Goal: Transaction & Acquisition: Purchase product/service

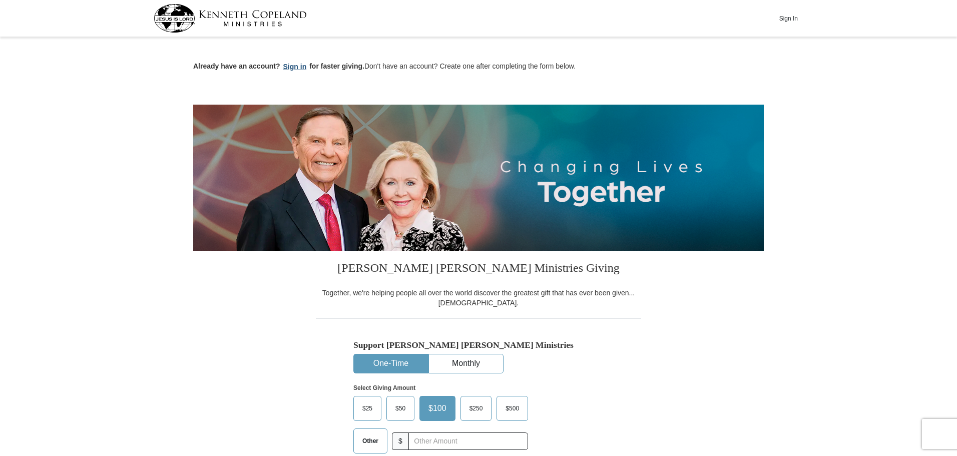
click at [291, 66] on button "Sign in" at bounding box center [295, 67] width 30 height 12
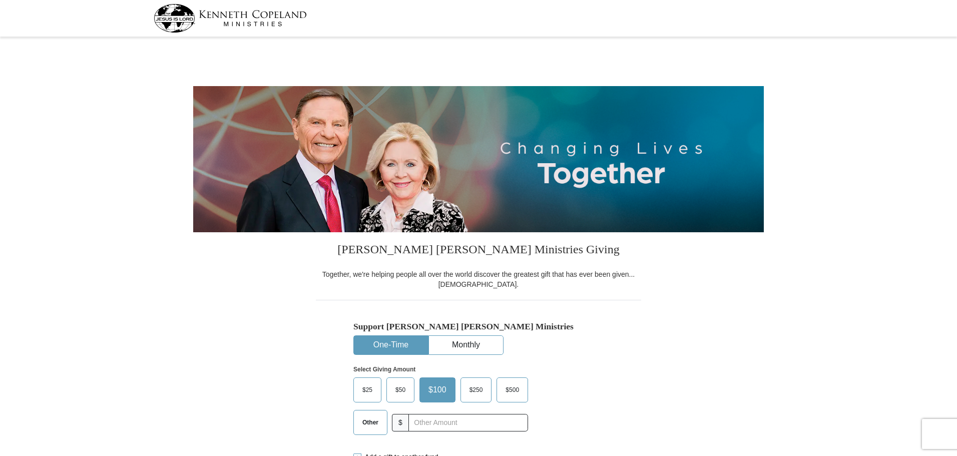
select select "MD"
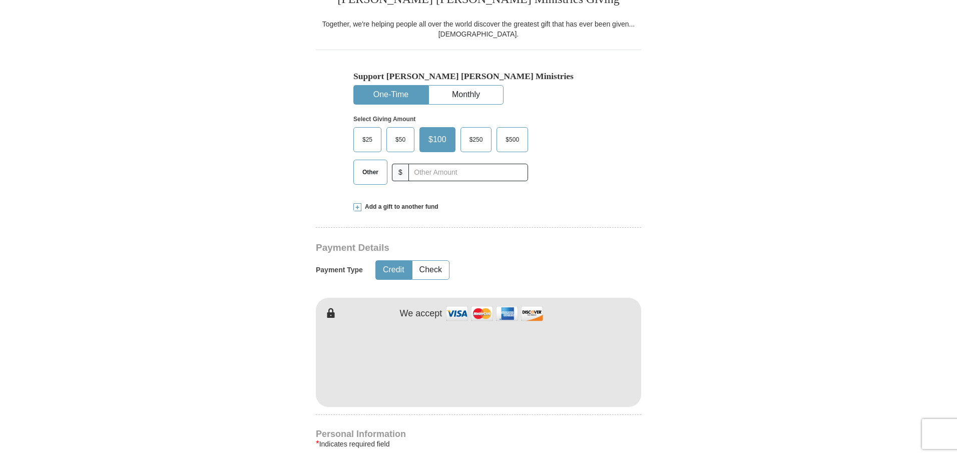
scroll to position [167, 0]
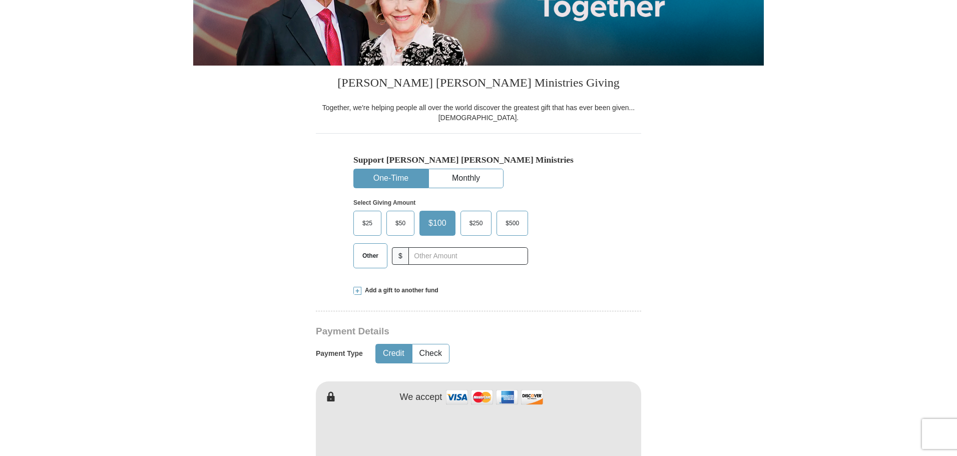
click at [357, 291] on span at bounding box center [357, 291] width 8 height 8
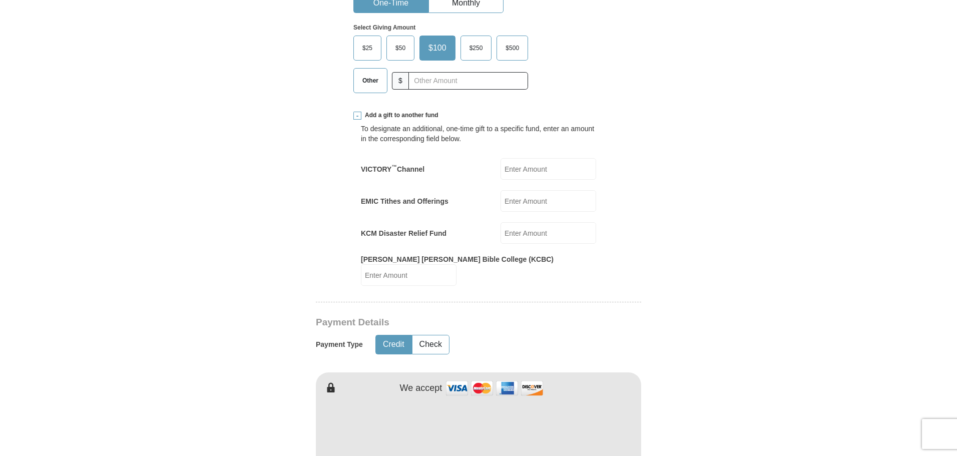
scroll to position [0, 0]
